Goal: Check status

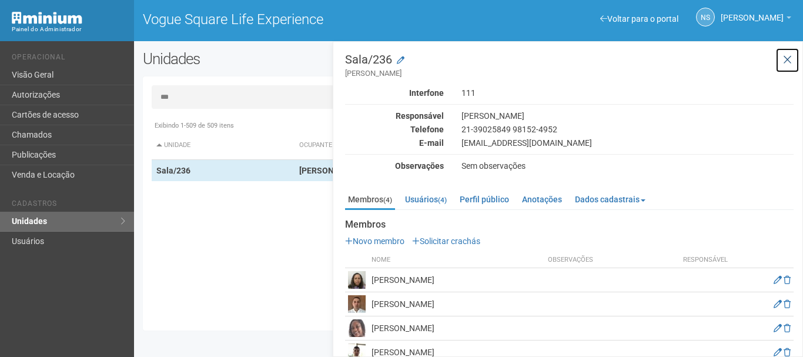
click at [794, 62] on button at bounding box center [788, 60] width 24 height 25
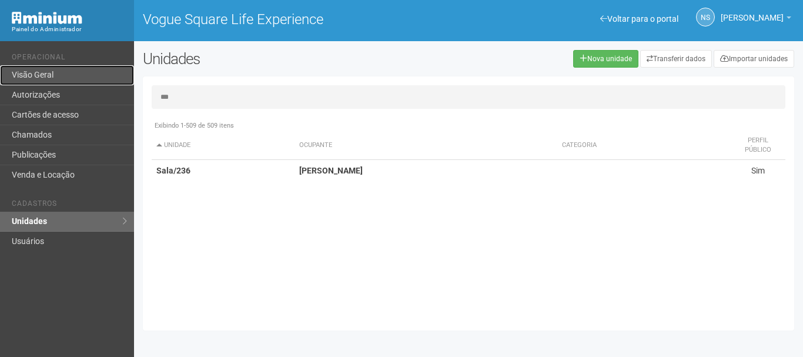
click at [69, 74] on link "Visão Geral" at bounding box center [67, 75] width 134 height 20
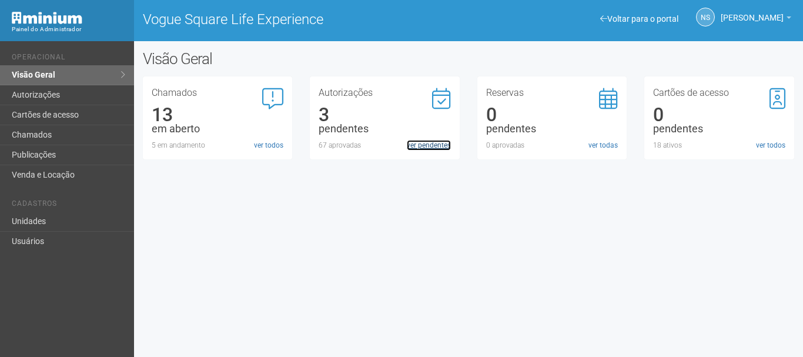
click at [438, 142] on link "ver pendentes" at bounding box center [429, 145] width 44 height 11
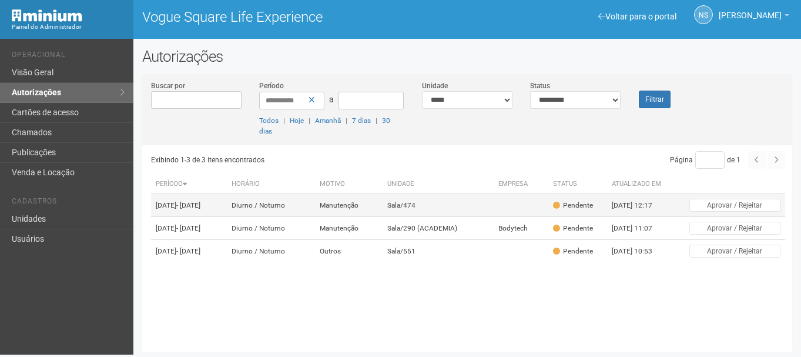
scroll to position [3, 0]
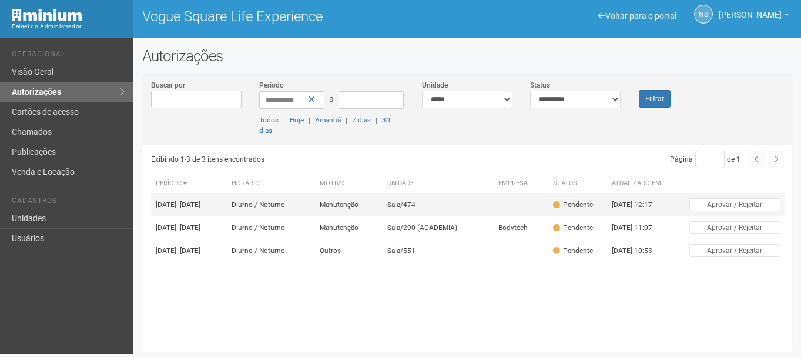
click at [454, 200] on td "Sala/474" at bounding box center [438, 204] width 111 height 23
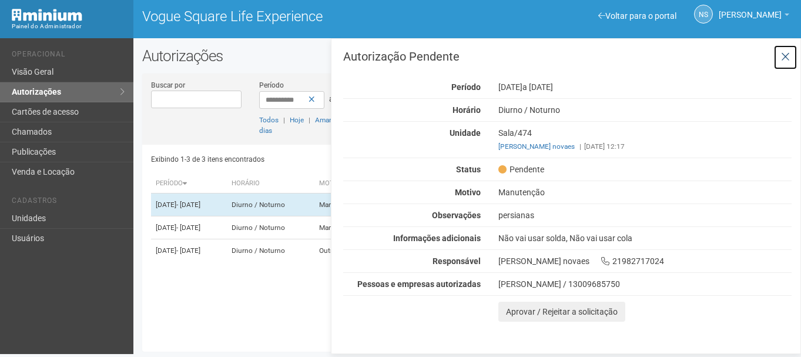
click at [791, 51] on button at bounding box center [786, 57] width 24 height 25
